Goal: Find specific page/section: Find specific page/section

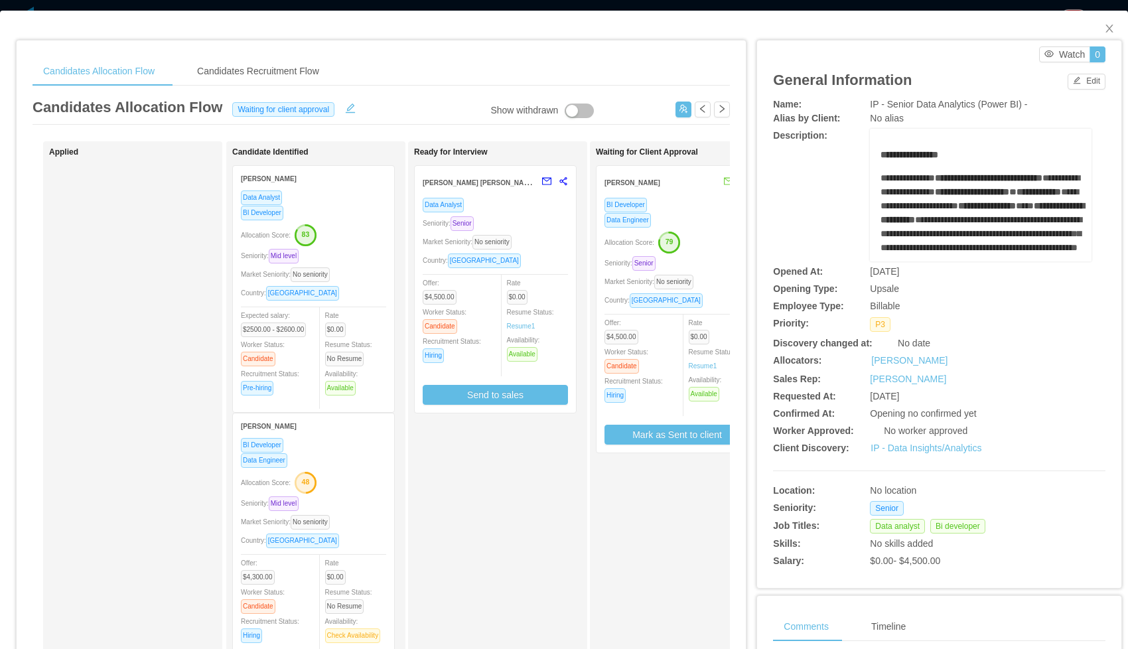
scroll to position [3, 0]
click at [1106, 30] on icon "icon: close" at bounding box center [1109, 28] width 11 height 11
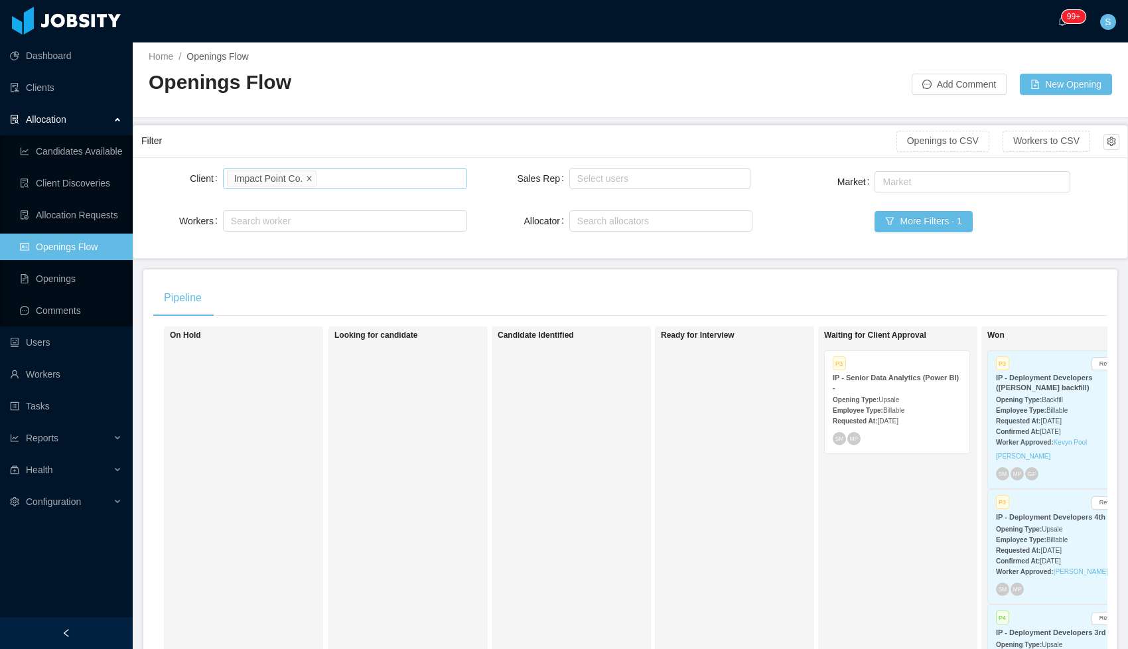
click at [312, 178] on icon "icon: close" at bounding box center [309, 177] width 7 height 7
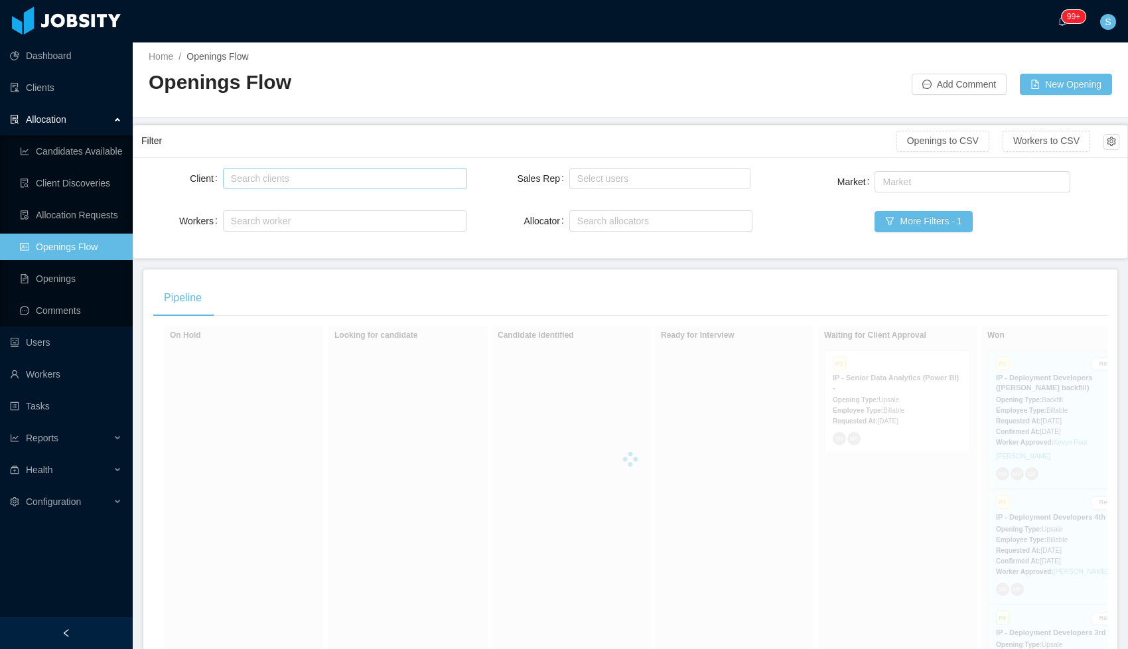
click at [320, 179] on div "Search clients" at bounding box center [342, 178] width 222 height 13
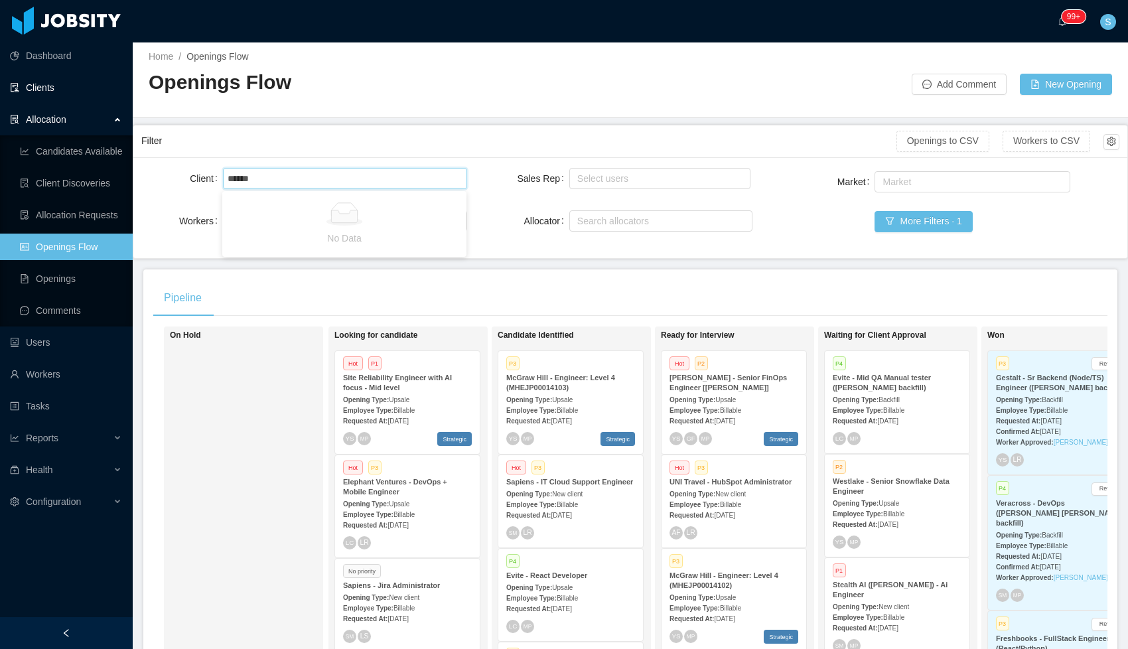
type input "******"
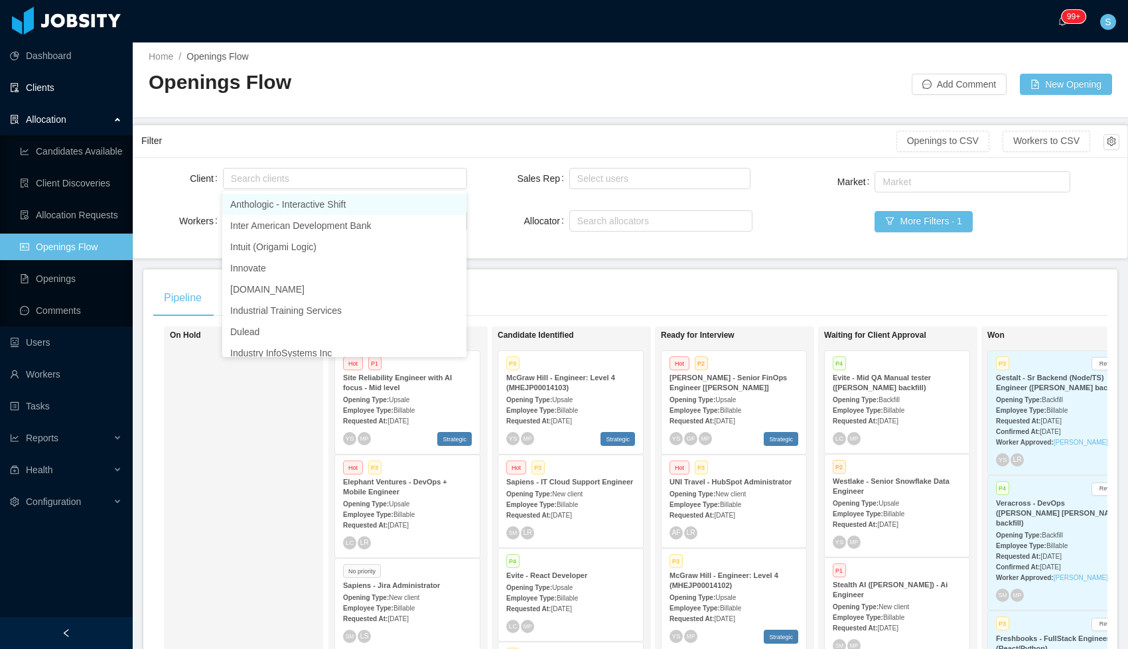
click at [60, 88] on link "Clients" at bounding box center [66, 87] width 112 height 27
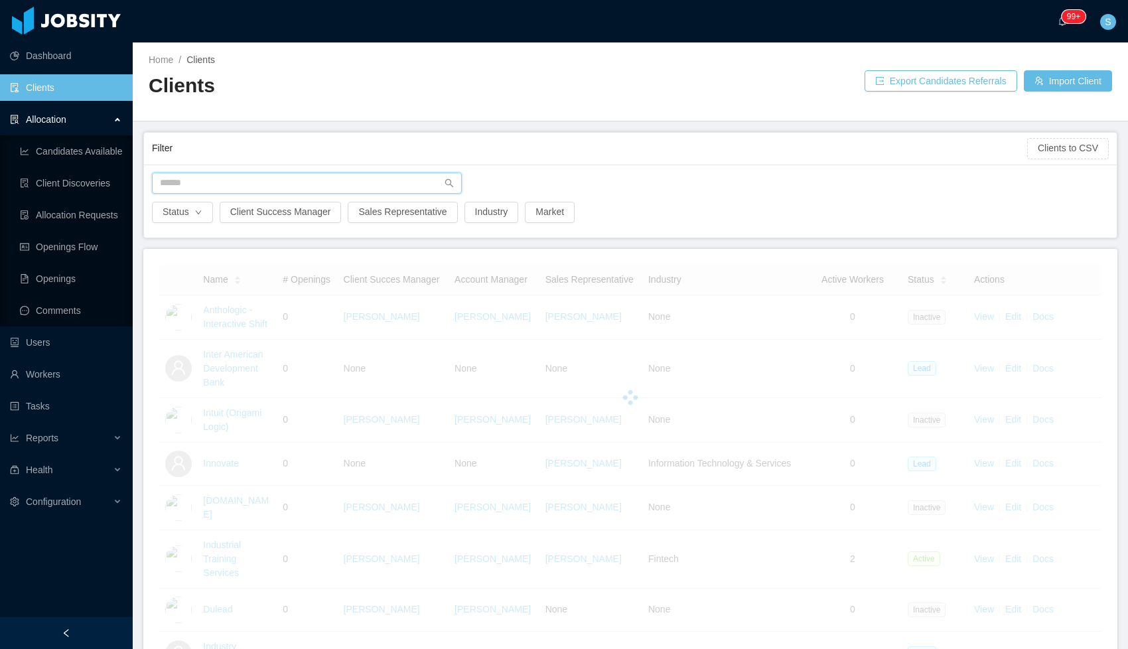
click at [247, 180] on input "text" at bounding box center [307, 182] width 310 height 21
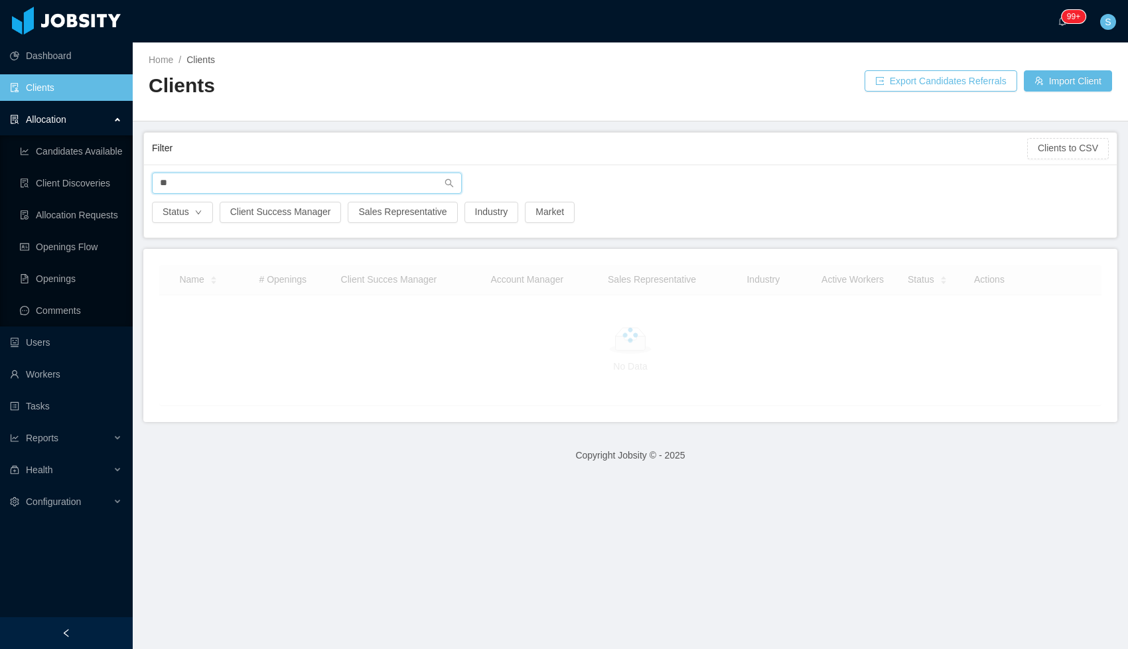
type input "*"
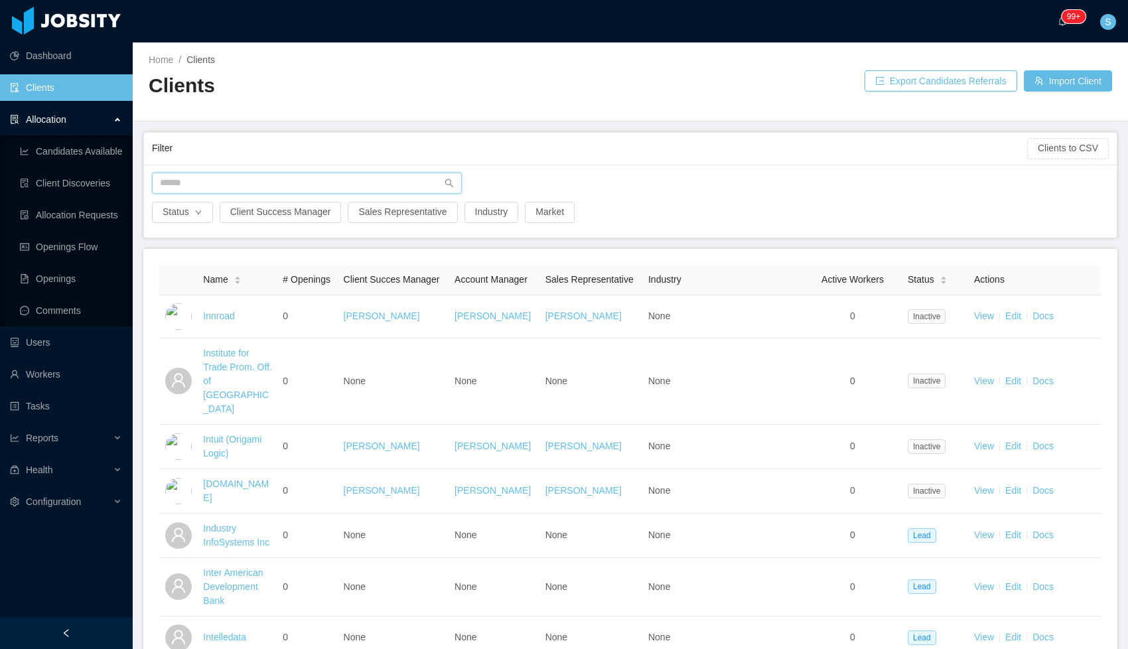
type input "*"
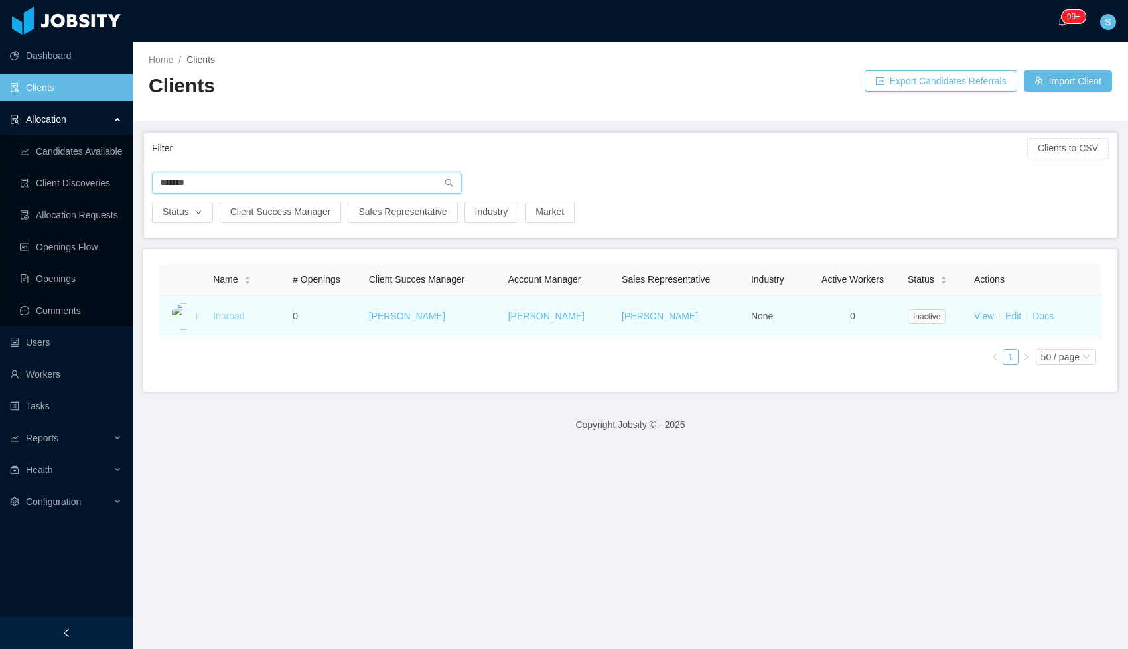
type input "*******"
click at [226, 315] on link "Innroad" at bounding box center [228, 315] width 31 height 11
